Goal: Information Seeking & Learning: Find specific fact

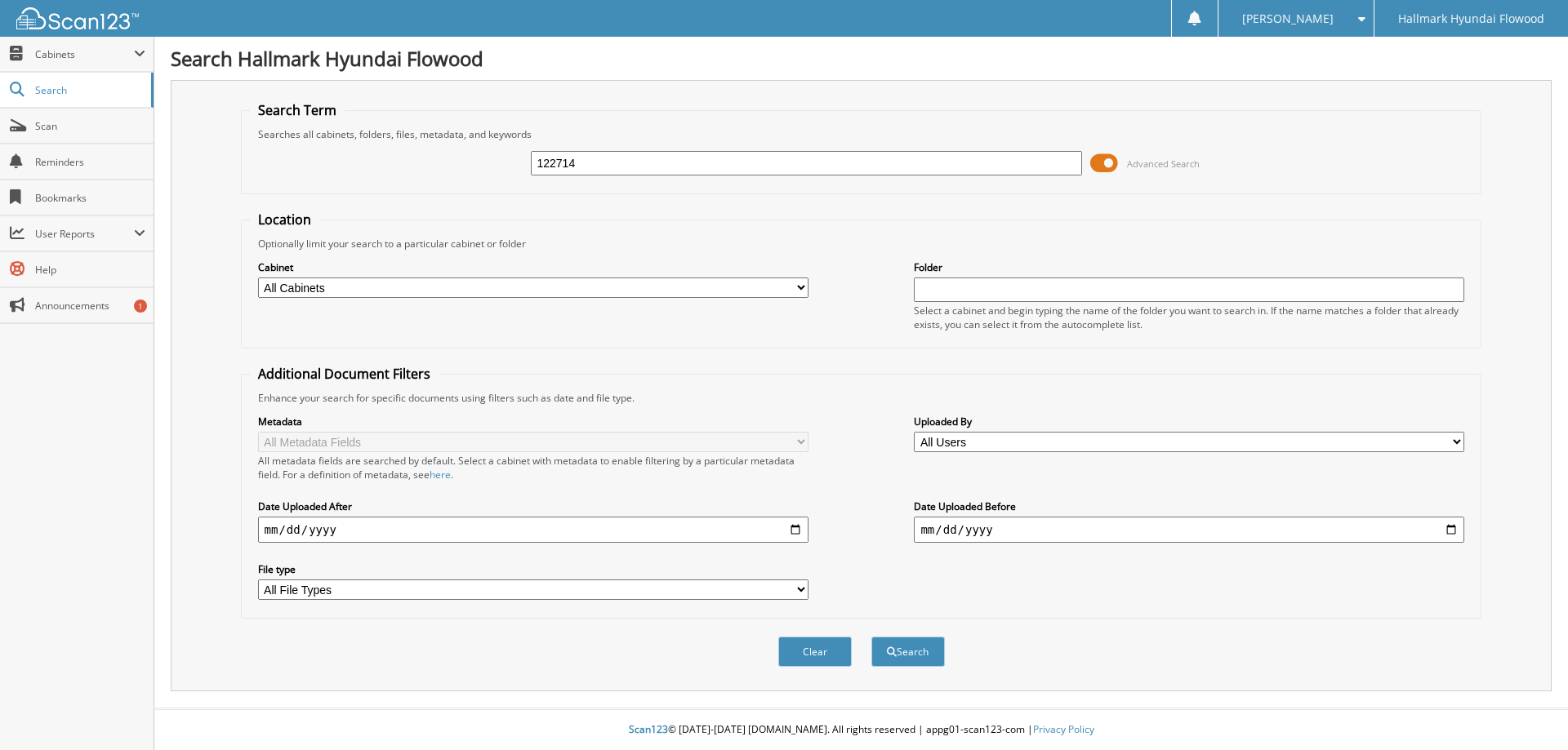
type input "122714"
click at [871, 636] on button "Search" at bounding box center [907, 651] width 73 height 30
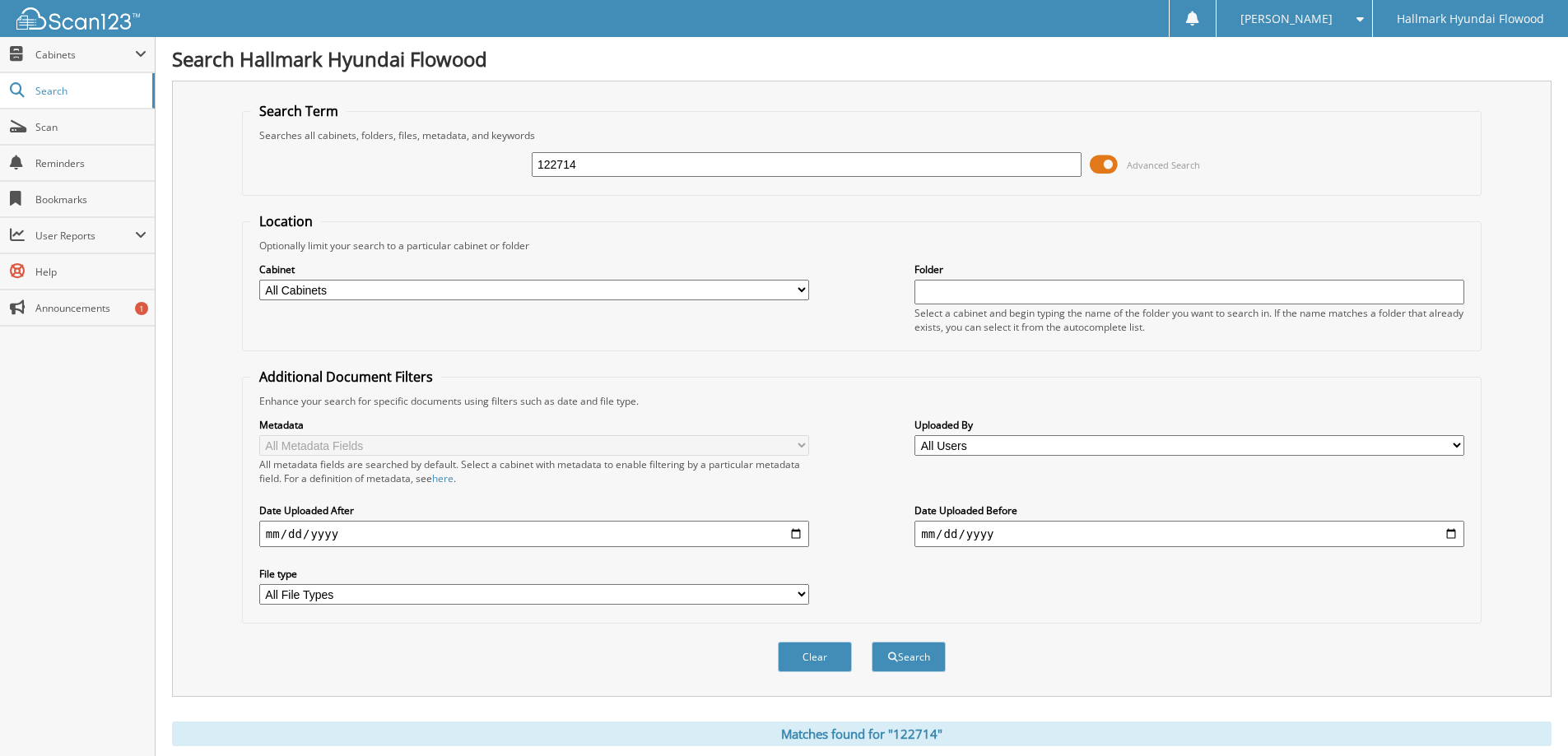
drag, startPoint x: 606, startPoint y: 165, endPoint x: 467, endPoint y: 168, distance: 139.0
click at [467, 168] on div "122714 Advanced Search" at bounding box center [861, 164] width 1221 height 44
type input "[PERSON_NAME]"
click at [872, 641] on button "Search" at bounding box center [908, 657] width 74 height 30
